Goal: Task Accomplishment & Management: Manage account settings

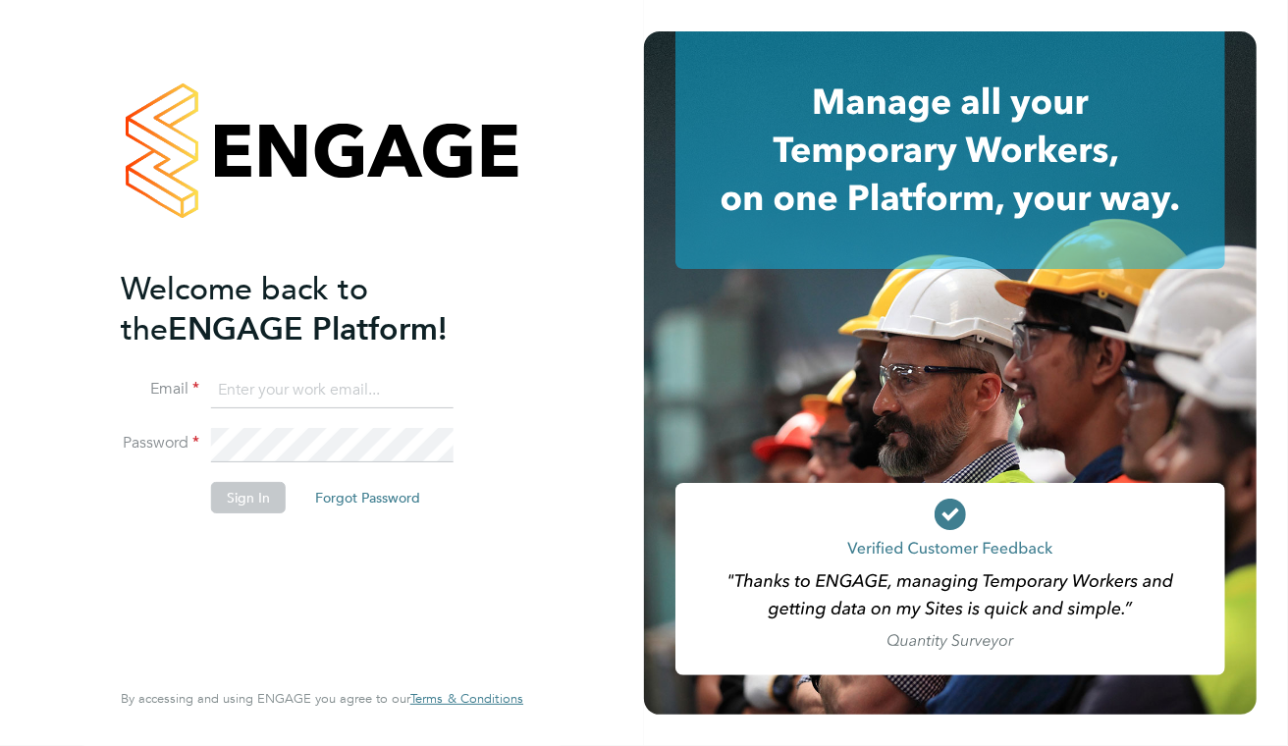
type input "[PERSON_NAME][EMAIL_ADDRESS][DOMAIN_NAME]"
click at [237, 497] on button "Sign In" at bounding box center [248, 497] width 75 height 31
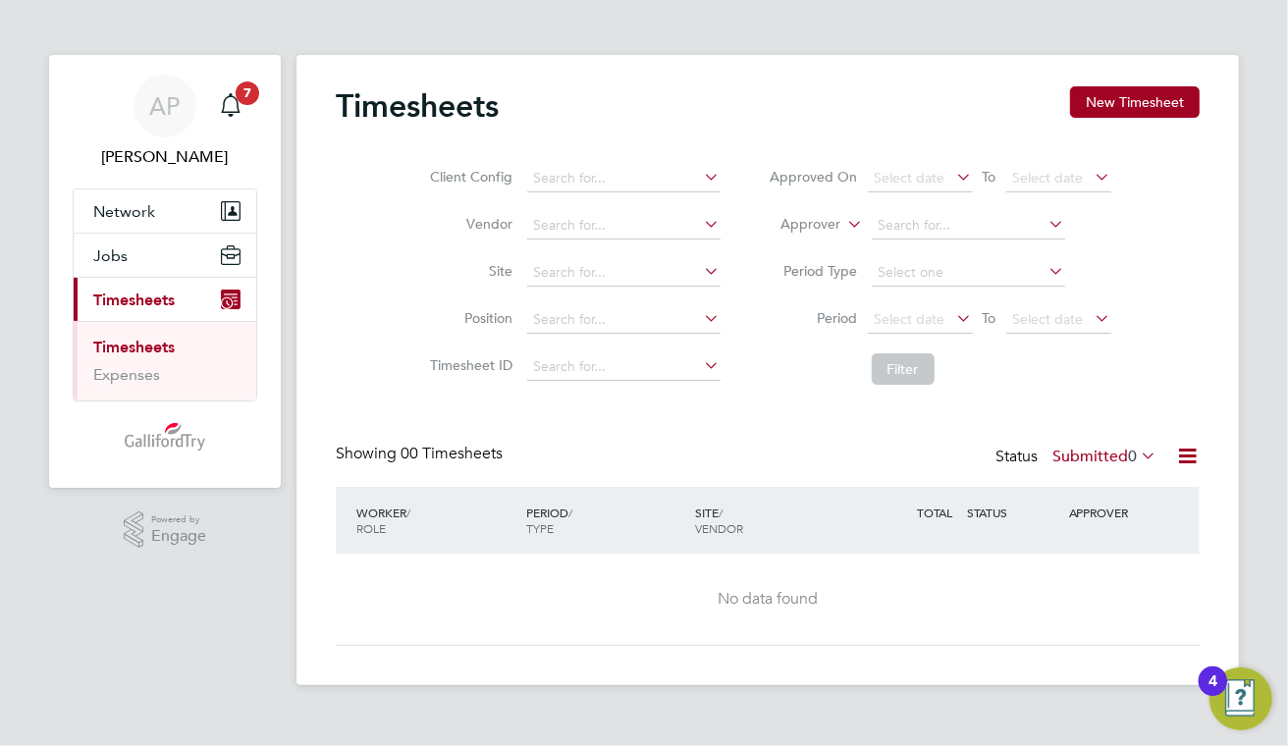
click at [1137, 454] on icon at bounding box center [1137, 455] width 0 height 27
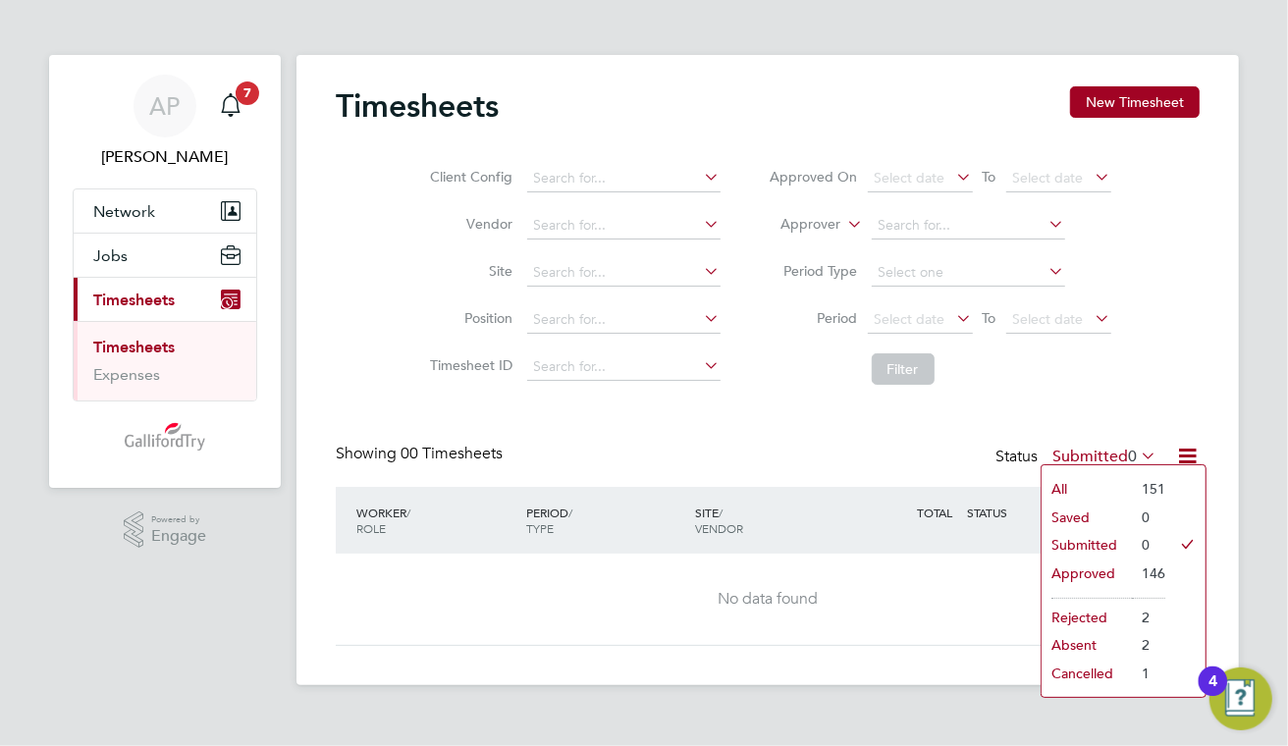
click at [1098, 573] on li "Approved" at bounding box center [1086, 572] width 90 height 27
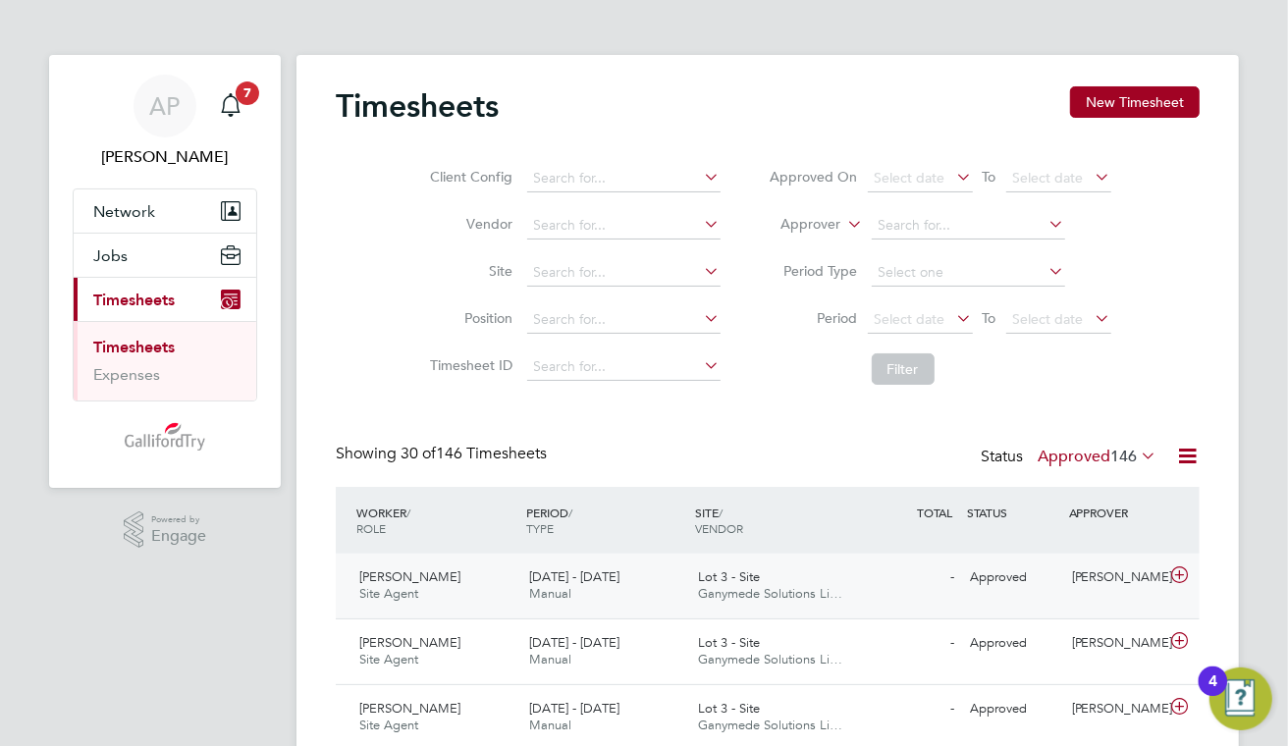
click at [737, 588] on span "Ganymede Solutions Li…" at bounding box center [771, 593] width 144 height 17
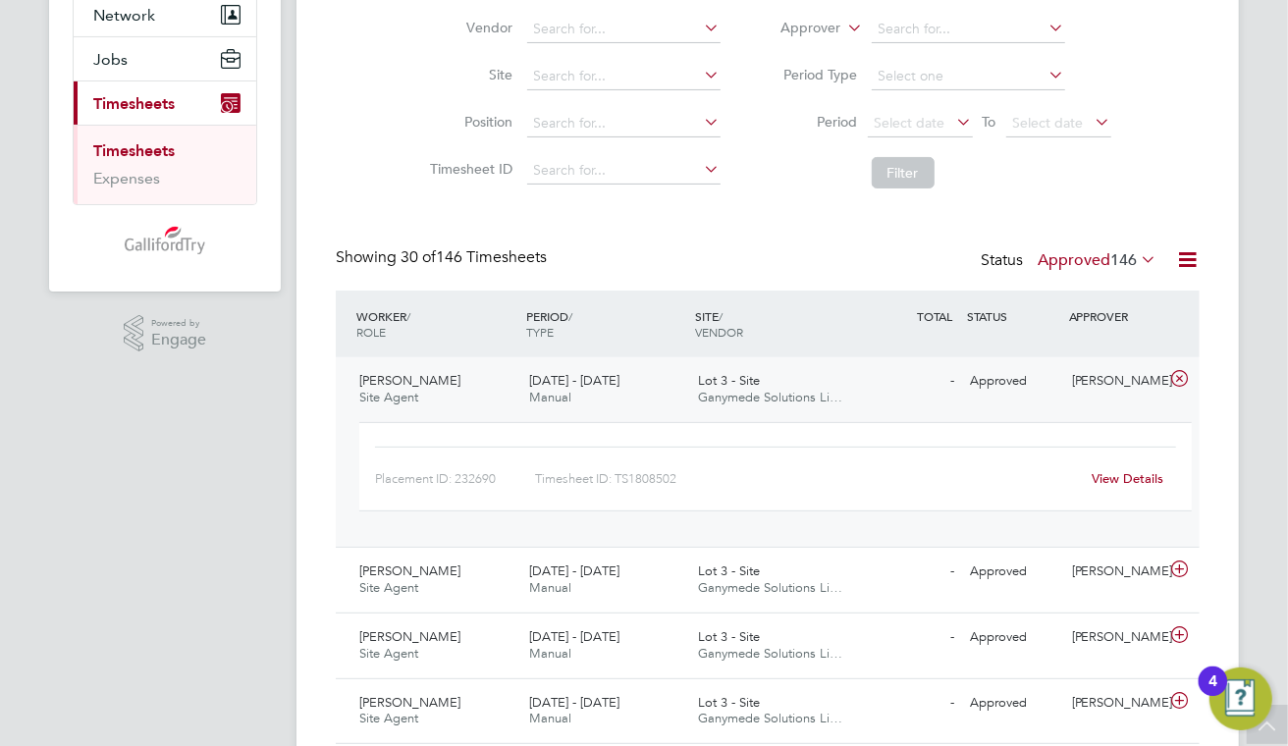
click at [1134, 478] on link "View Details" at bounding box center [1128, 478] width 72 height 17
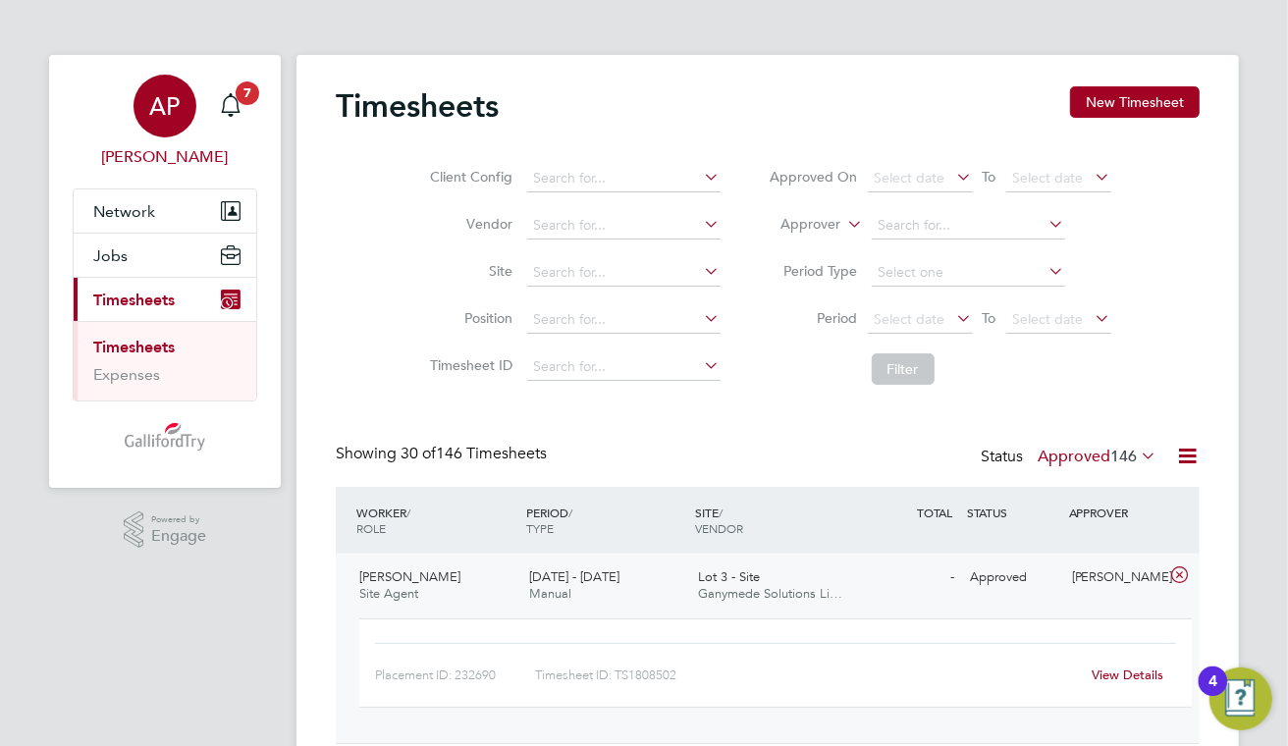
click at [169, 94] on span "AP" at bounding box center [165, 106] width 30 height 26
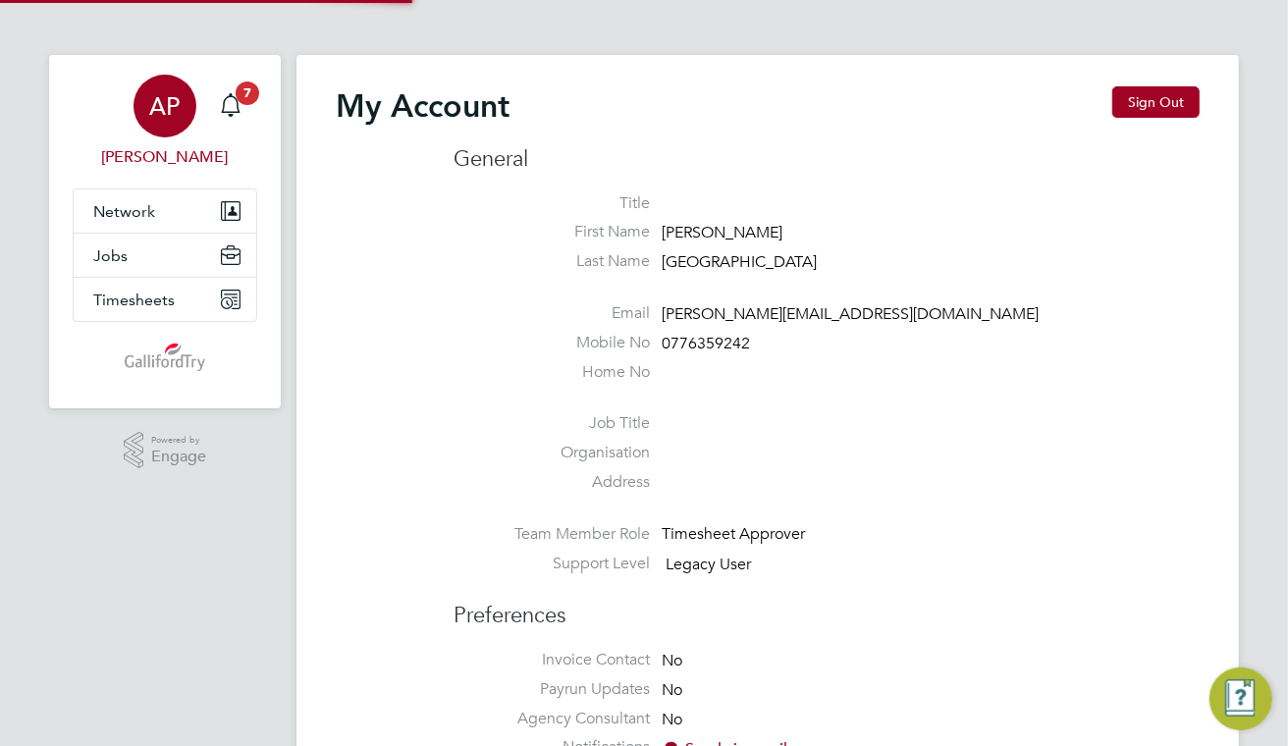
type input "[PERSON_NAME][EMAIL_ADDRESS][DOMAIN_NAME]"
click at [1170, 106] on button "Sign Out" at bounding box center [1155, 101] width 87 height 31
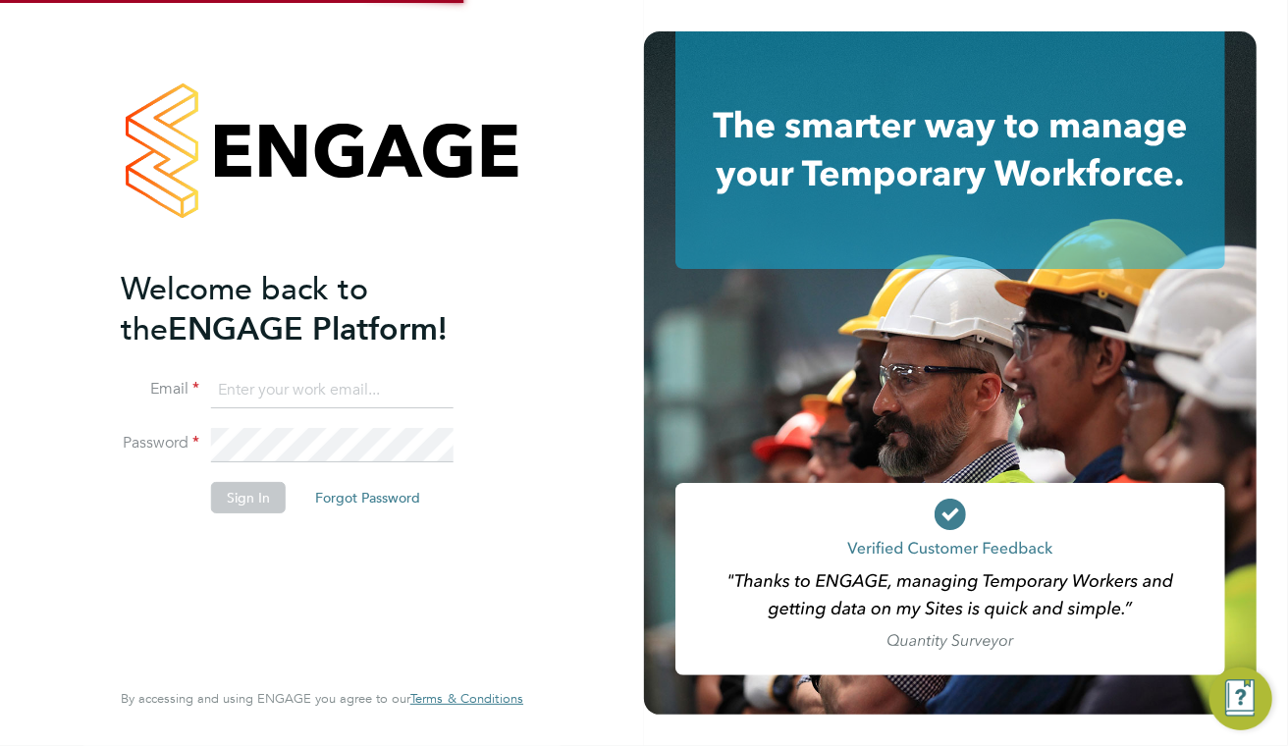
type input "[PERSON_NAME][EMAIL_ADDRESS][DOMAIN_NAME]"
